Goal: Information Seeking & Learning: Learn about a topic

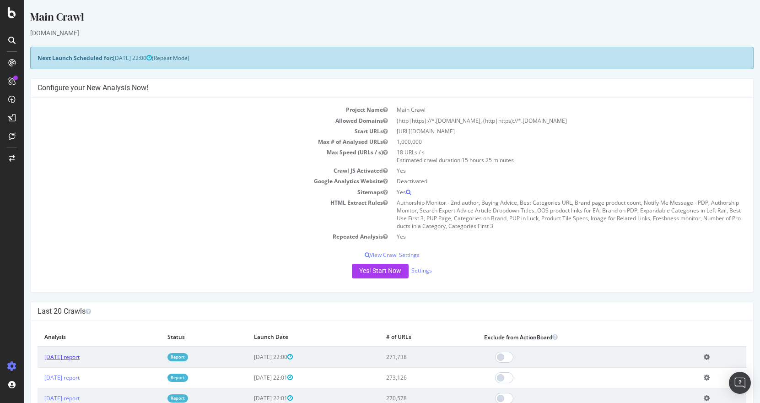
click at [80, 356] on link "[DATE] report" at bounding box center [61, 357] width 35 height 8
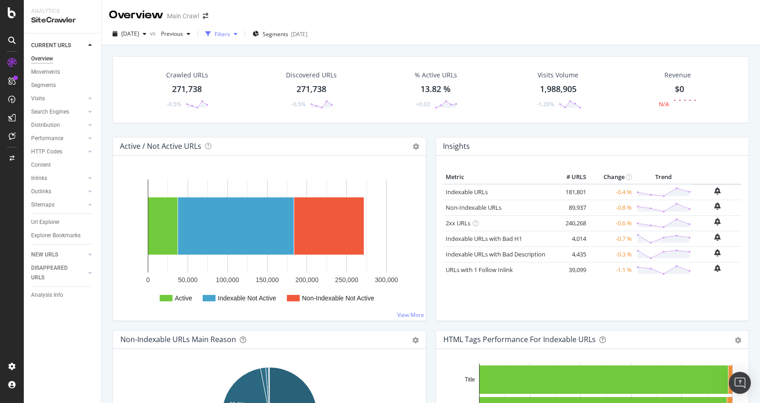
click at [230, 33] on div "Filters" at bounding box center [223, 34] width 16 height 8
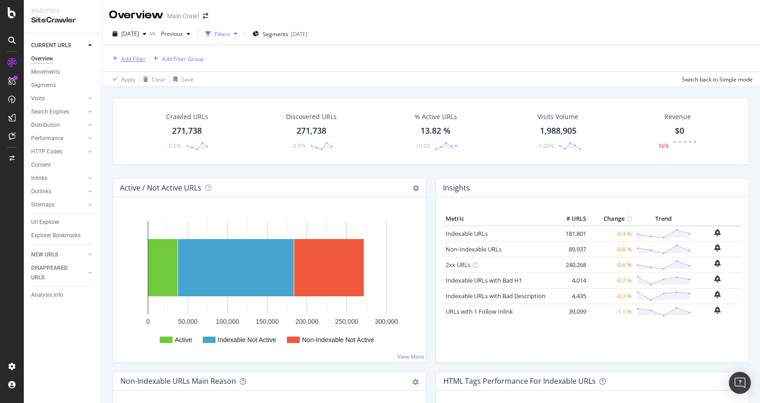
click at [136, 59] on div "Add Filter" at bounding box center [133, 59] width 24 height 8
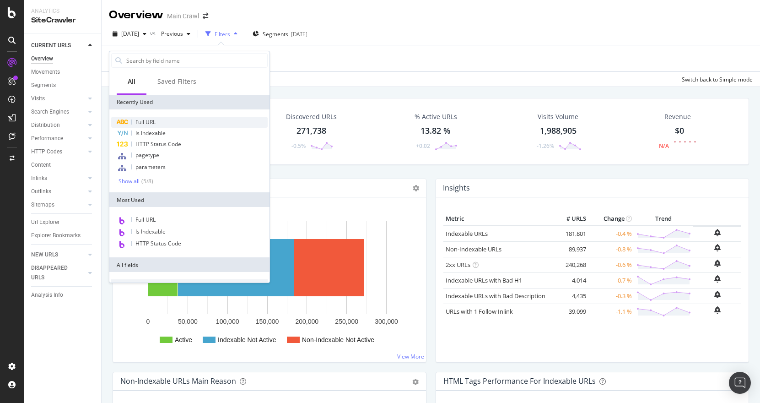
click at [157, 123] on div "Full URL" at bounding box center [189, 122] width 157 height 11
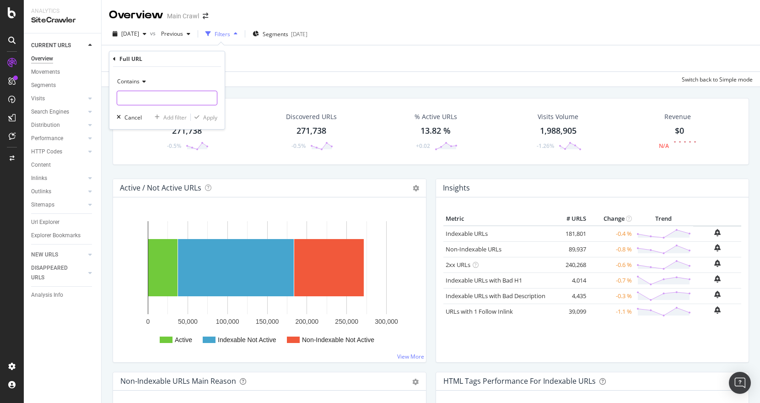
click at [158, 99] on input "text" at bounding box center [167, 98] width 100 height 15
type input "/f/fs"
click at [208, 114] on div "Apply" at bounding box center [210, 118] width 14 height 8
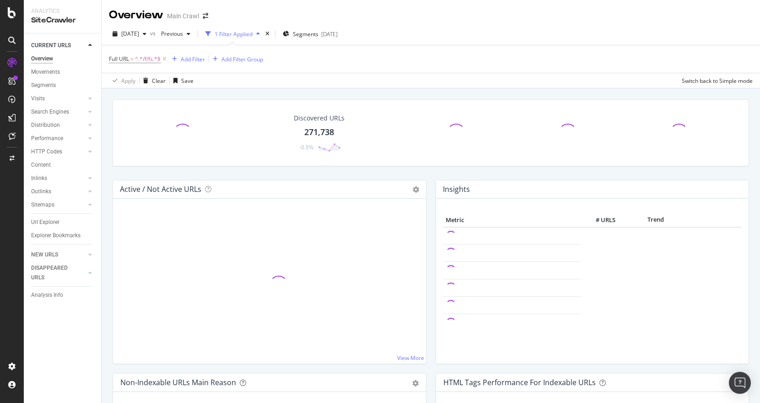
click at [428, 66] on div "Full URL = ^.*/f/fs.*$ Add Filter Add Filter Group" at bounding box center [431, 58] width 644 height 27
click at [429, 65] on div "Full URL = ^.*/f/fs.*$ Add Filter Add Filter Group" at bounding box center [431, 58] width 644 height 27
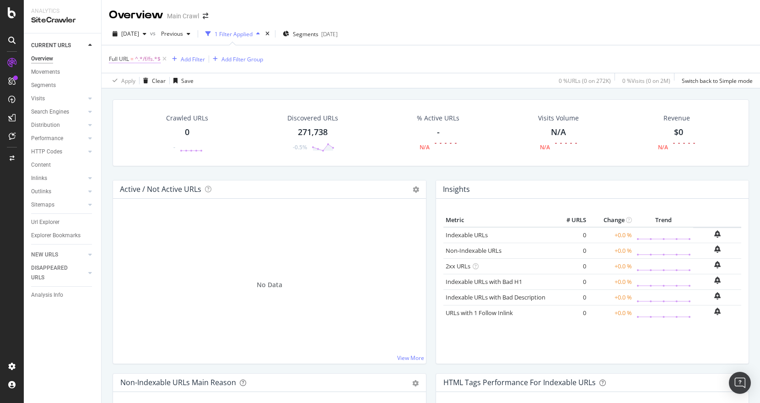
click at [155, 57] on span "^.*/f/fs.*$" at bounding box center [148, 59] width 26 height 13
click at [163, 100] on input "/f/fs" at bounding box center [160, 97] width 87 height 15
paste input "- mens/womens clothing"
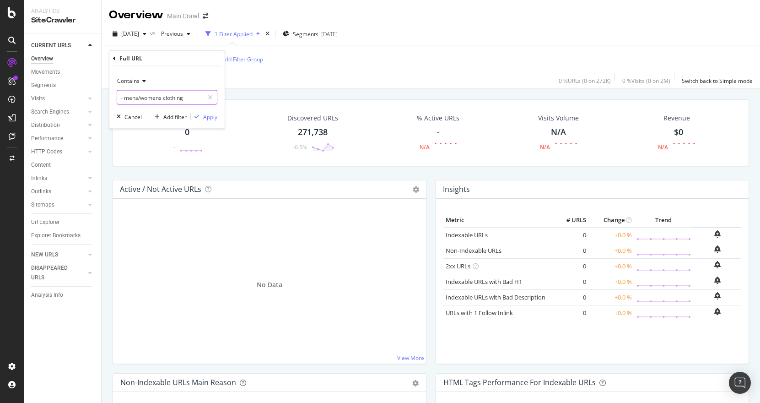
paste input "/fbt-wool"
type input "/fbt-wool"
click at [208, 114] on div "Apply" at bounding box center [210, 117] width 14 height 8
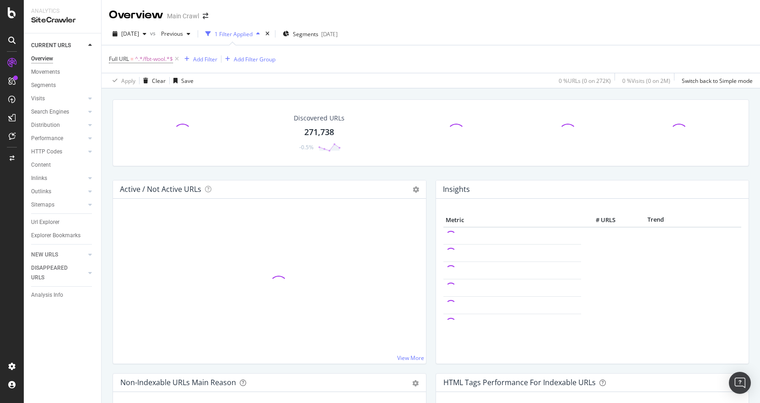
click at [416, 63] on div "Full URL = ^.*/fbt-wool.*$ Add Filter Add Filter Group" at bounding box center [431, 58] width 644 height 27
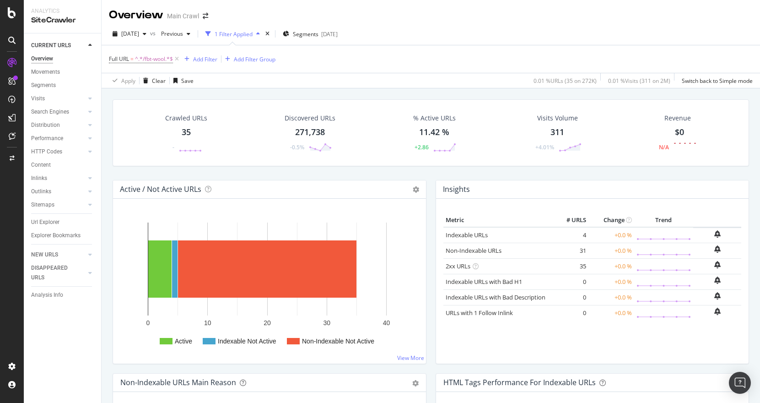
click at [179, 123] on div "Crawled URLs 35 -" at bounding box center [186, 133] width 60 height 48
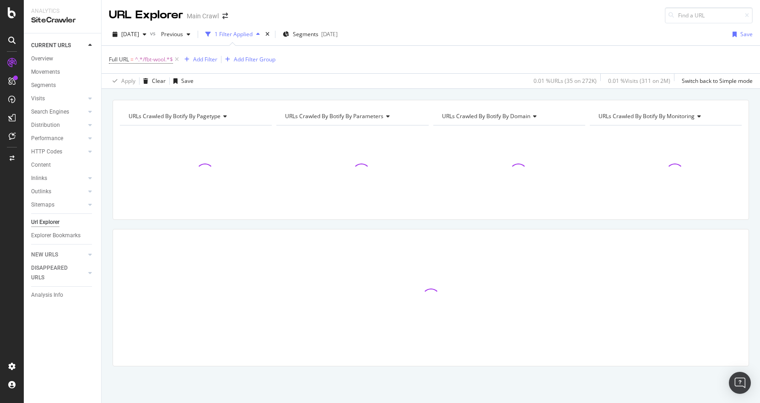
click at [106, 170] on div "URLs Crawled By Botify By pagetype Chart (by Value) Table Expand Export as CSV …" at bounding box center [431, 249] width 659 height 299
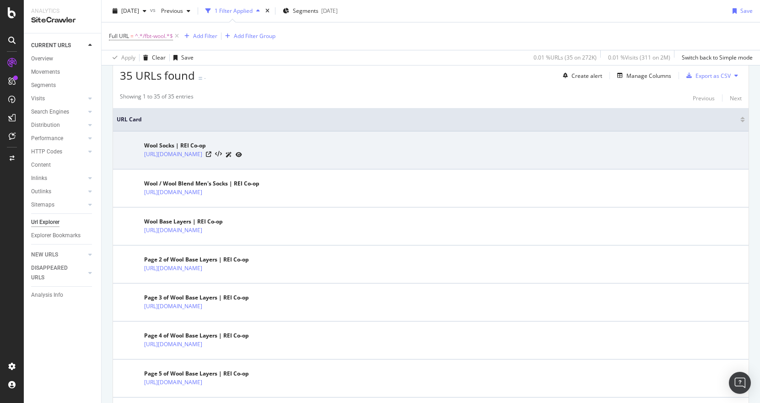
scroll to position [175, 0]
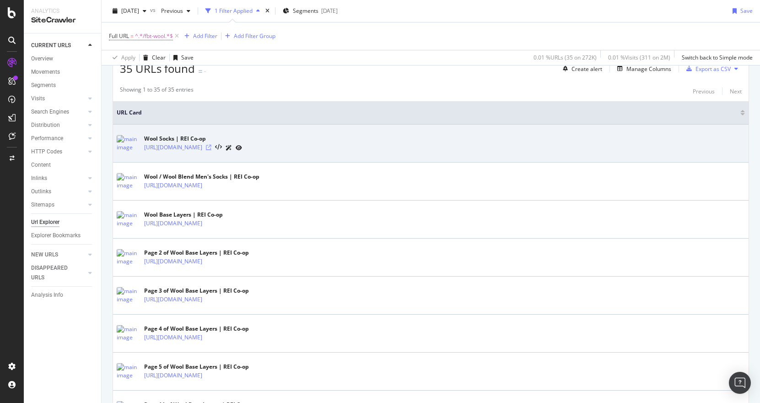
click at [212, 147] on icon at bounding box center [208, 147] width 5 height 5
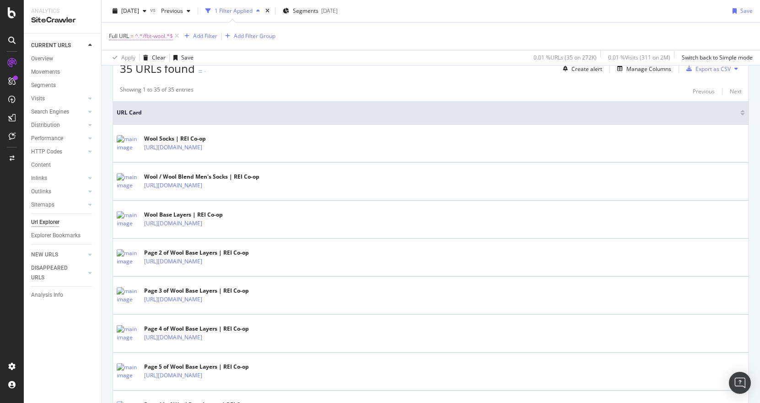
click at [147, 32] on span "^.*/fbt-wool.*$" at bounding box center [154, 36] width 38 height 13
click at [160, 73] on input "/fbt-wool" at bounding box center [160, 74] width 87 height 15
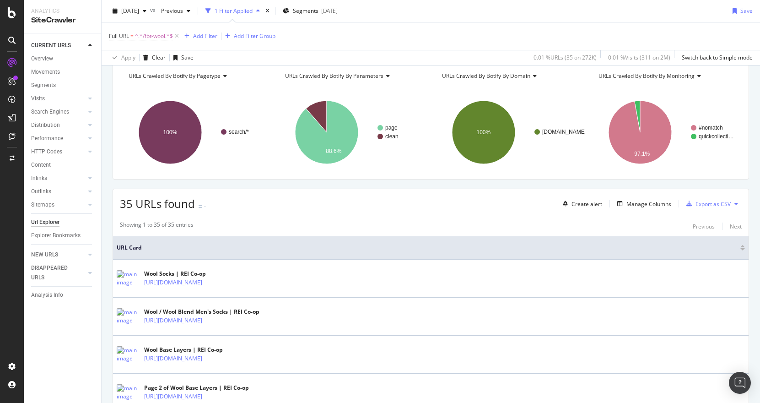
scroll to position [0, 0]
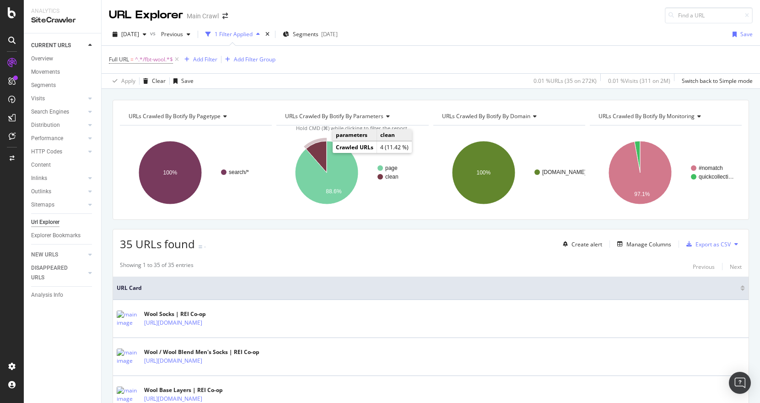
drag, startPoint x: 314, startPoint y: 149, endPoint x: 409, endPoint y: 279, distance: 161.2
click at [314, 149] on icon "A chart." at bounding box center [316, 157] width 21 height 32
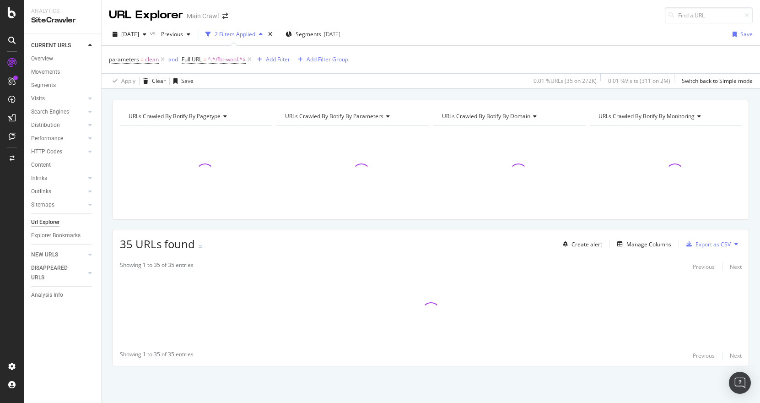
click at [382, 231] on div "35 URLs found - Create alert Manage Columns Export as CSV" at bounding box center [431, 240] width 636 height 22
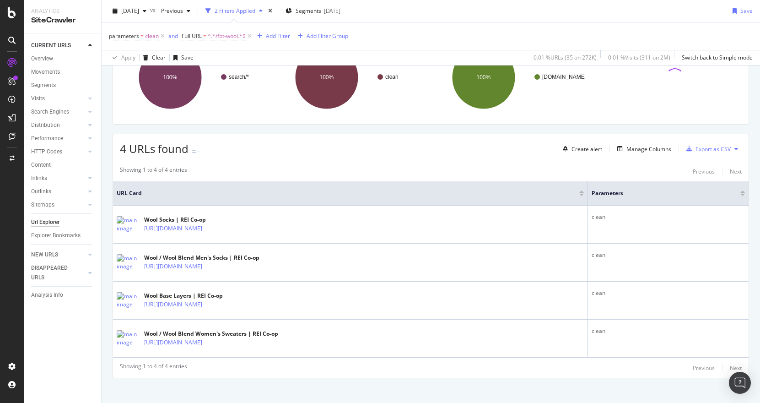
scroll to position [103, 0]
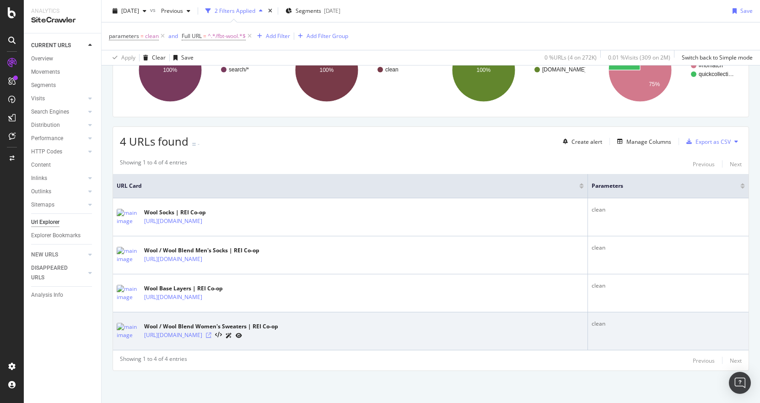
click at [212, 334] on icon at bounding box center [208, 334] width 5 height 5
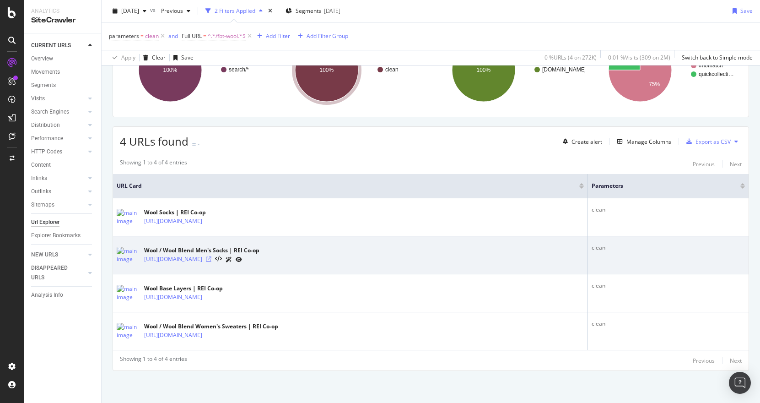
click at [212, 259] on icon at bounding box center [208, 258] width 5 height 5
drag, startPoint x: 142, startPoint y: 260, endPoint x: 296, endPoint y: 266, distance: 154.4
click at [296, 266] on td "Wool / Wool Blend Men's Socks | REI Co-op [URL][DOMAIN_NAME]" at bounding box center [350, 255] width 475 height 38
copy div "[URL][DOMAIN_NAME]"
click at [212, 259] on icon at bounding box center [208, 258] width 5 height 5
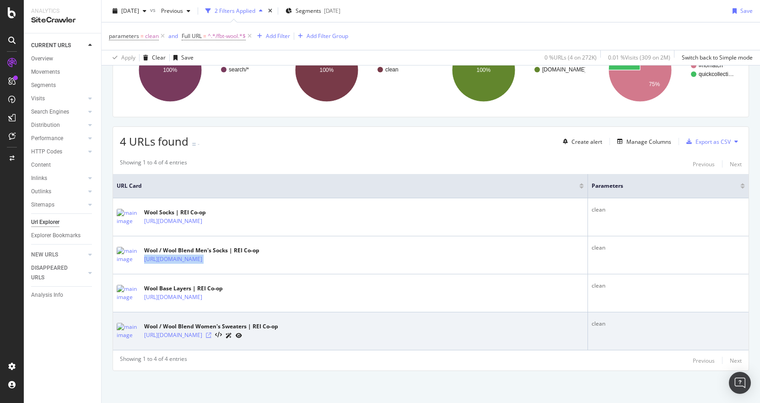
click at [212, 335] on icon at bounding box center [208, 334] width 5 height 5
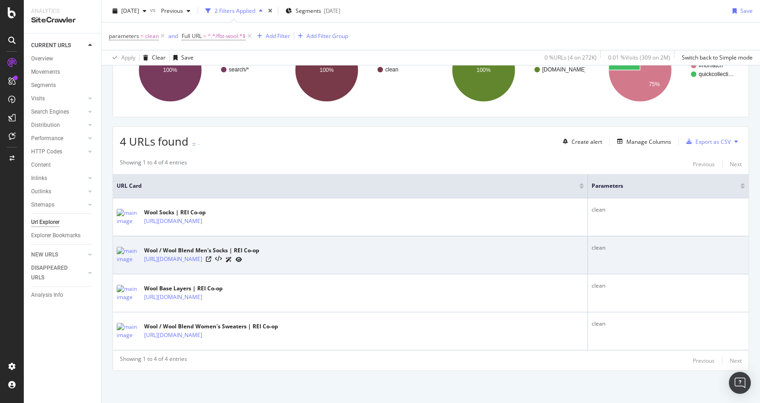
click at [370, 250] on div "Wool / Wool Blend Men's Socks | REI Co-op [URL][DOMAIN_NAME]" at bounding box center [350, 255] width 467 height 23
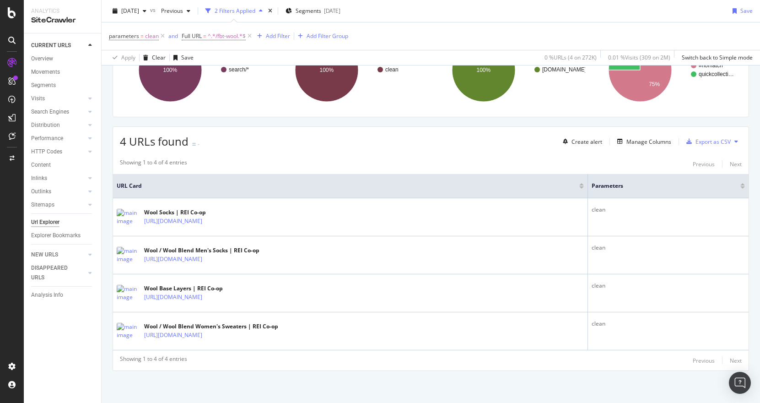
click at [367, 149] on div "4 URLs found - Create alert Manage Columns Export as CSV" at bounding box center [431, 138] width 636 height 22
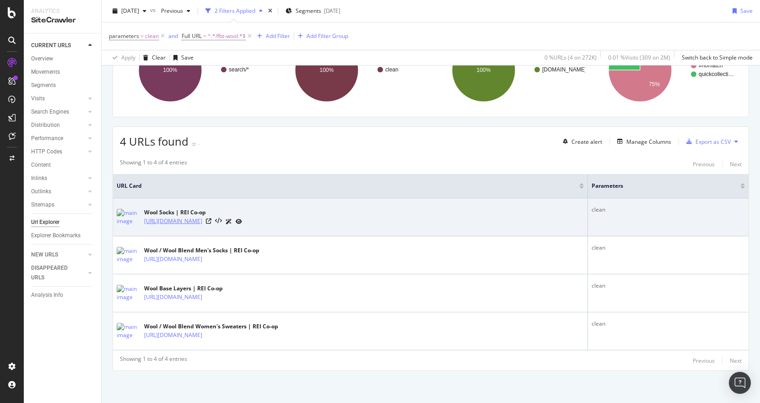
drag, startPoint x: 277, startPoint y: 227, endPoint x: 217, endPoint y: 221, distance: 60.3
click at [217, 221] on div "Wool Socks | REI Co-op [URL][DOMAIN_NAME]" at bounding box center [350, 217] width 467 height 23
copy div "/f/fbt-wool-wool-blend"
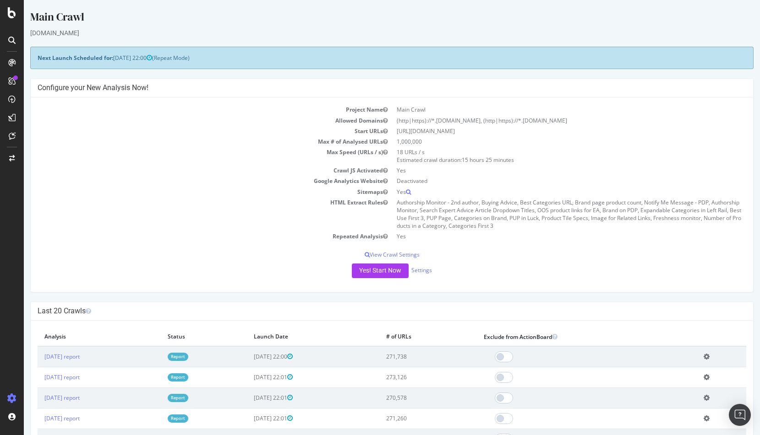
click at [237, 144] on td "Max # of Analysed URLs" at bounding box center [215, 141] width 354 height 11
click at [80, 358] on link "[DATE] report" at bounding box center [61, 357] width 35 height 8
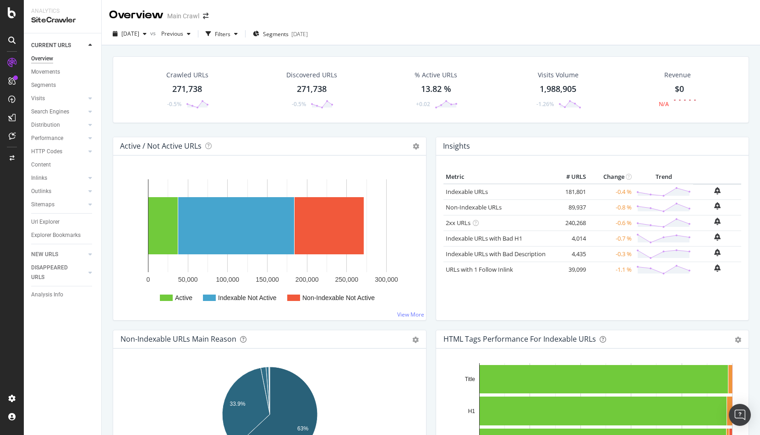
click at [178, 90] on div "271,738" at bounding box center [187, 89] width 30 height 12
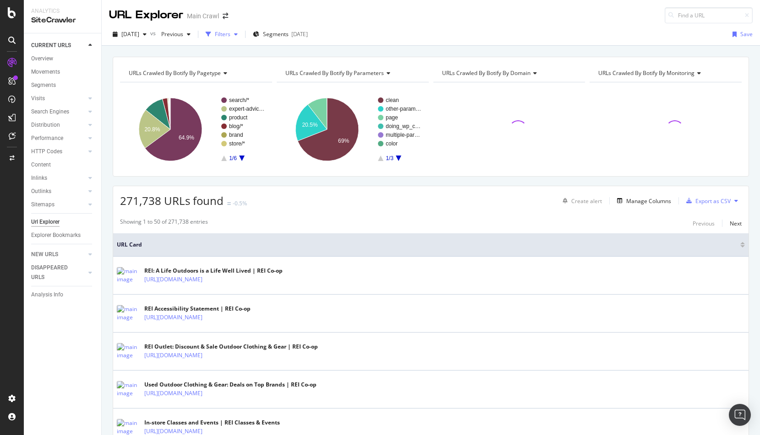
click at [230, 37] on div "Filters" at bounding box center [223, 34] width 16 height 8
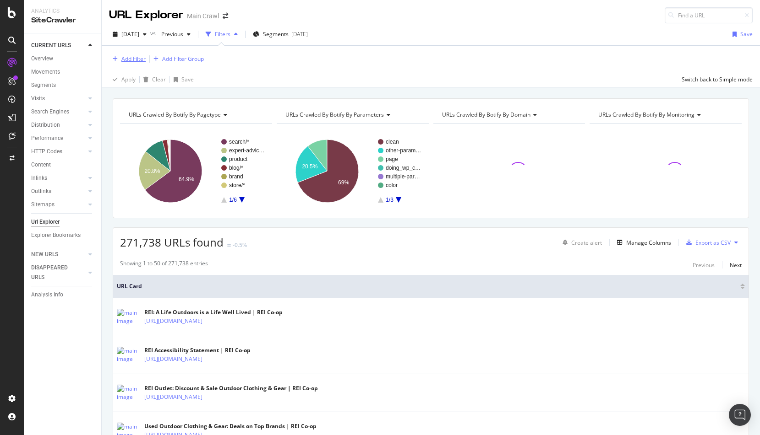
click at [127, 59] on div "Add Filter" at bounding box center [133, 59] width 24 height 8
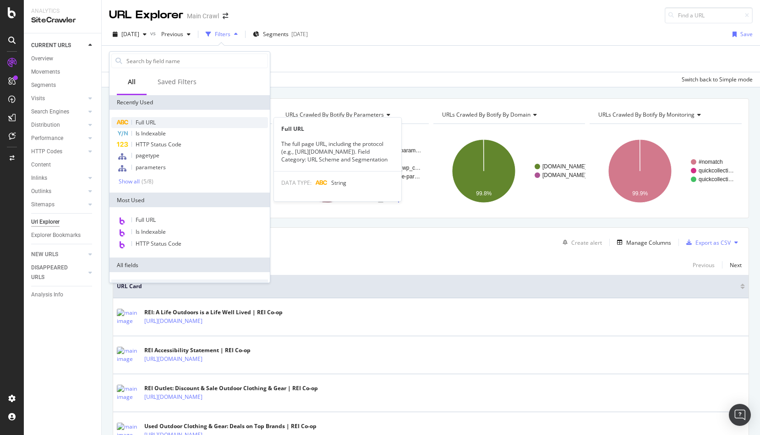
click at [158, 125] on div "Full URL" at bounding box center [189, 122] width 157 height 11
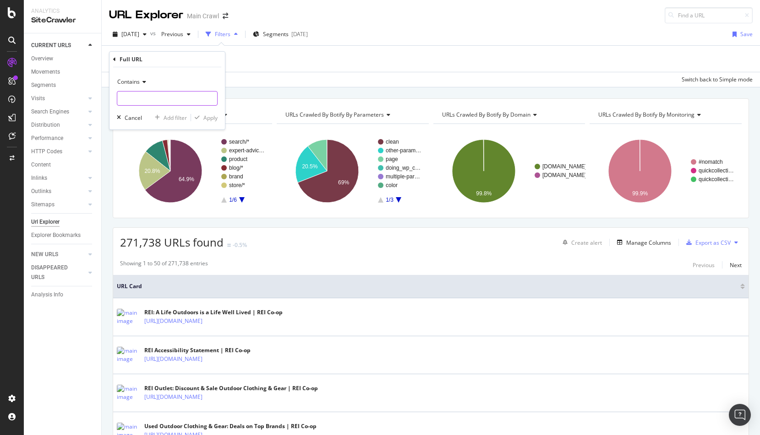
click at [154, 97] on input "text" at bounding box center [167, 98] width 100 height 15
paste input "Disallow: /search*"
drag, startPoint x: 145, startPoint y: 100, endPoint x: 111, endPoint y: 98, distance: 33.9
click at [111, 98] on div "Contains Disallow: /search* Cancel Add filter Apply" at bounding box center [166, 98] width 115 height 62
click at [197, 96] on input "/search*" at bounding box center [160, 98] width 87 height 15
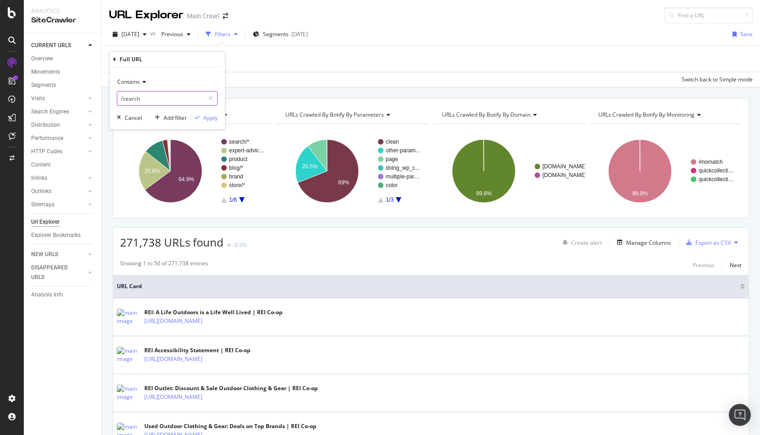
type input "/search"
click at [206, 117] on div "Apply" at bounding box center [210, 118] width 14 height 8
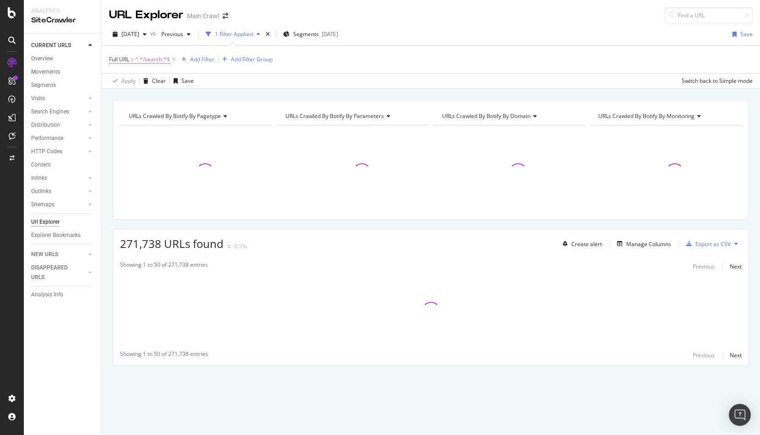
click at [481, 40] on div "2025 Oct. 1st vs Previous 1 Filter Applied Segments 2025-09-03 Save" at bounding box center [431, 36] width 658 height 18
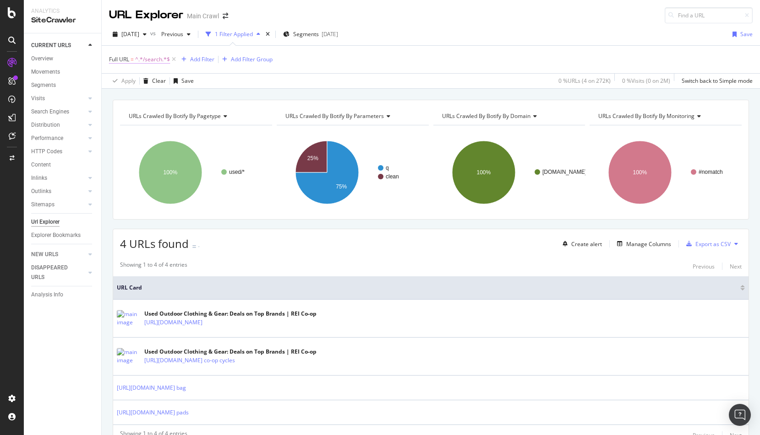
click at [148, 60] on span "^.*/search.*$" at bounding box center [152, 59] width 35 height 13
click at [154, 97] on input "/search" at bounding box center [160, 97] width 87 height 15
type input "/search?q"
click at [219, 116] on div "Contains /search?q Cancel Add filter Apply" at bounding box center [166, 97] width 115 height 62
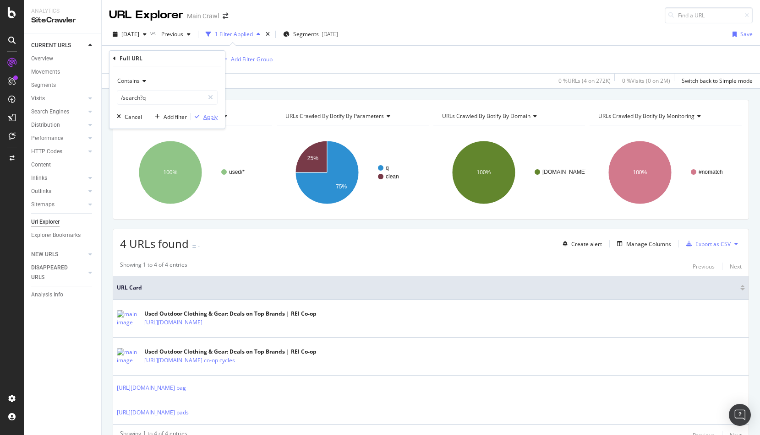
click at [206, 117] on div "Apply" at bounding box center [210, 117] width 14 height 8
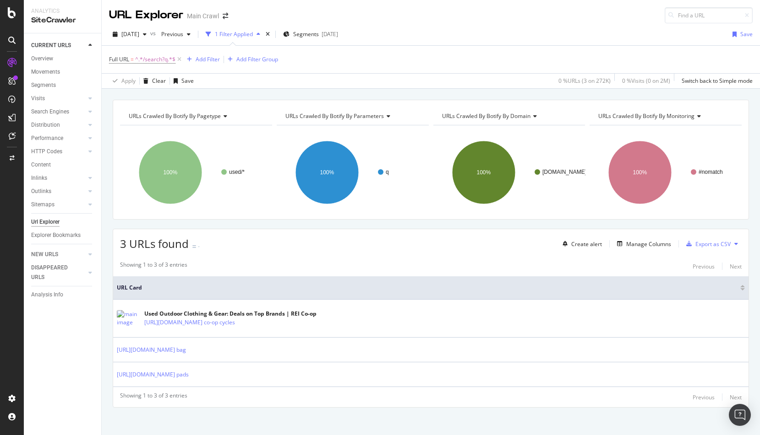
click at [491, 33] on div "2025 Oct. 1st vs Previous 1 Filter Applied Segments 2025-09-03 Save" at bounding box center [431, 36] width 658 height 18
click at [580, 33] on div "2025 Oct. 1st vs Previous 1 Filter Applied Segments 2025-09-03 Save" at bounding box center [431, 36] width 658 height 18
